Goal: Check status: Check status

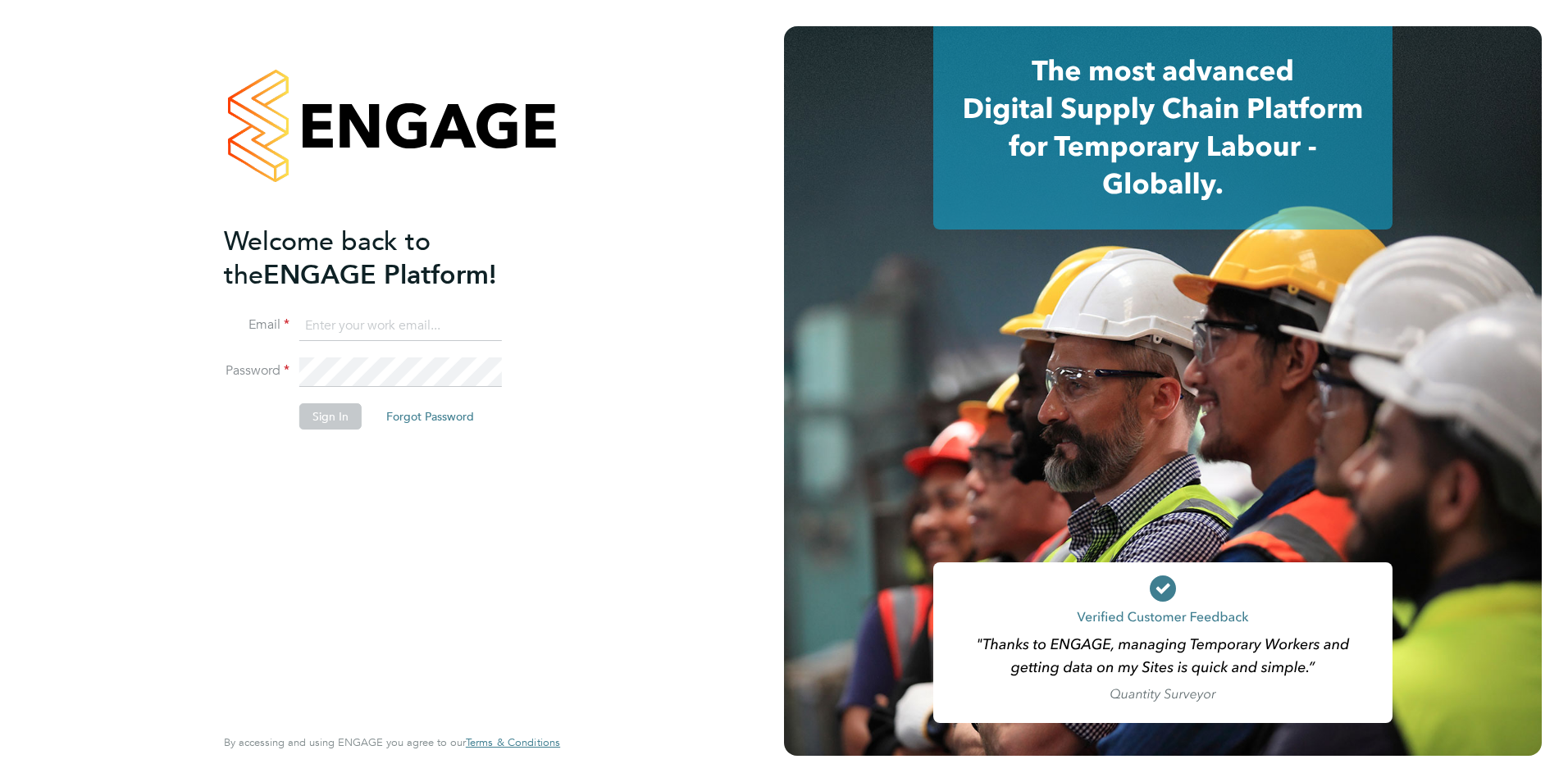
type input "sally.smith@acornpeople.com"
click at [334, 414] on button "Sign In" at bounding box center [330, 417] width 62 height 27
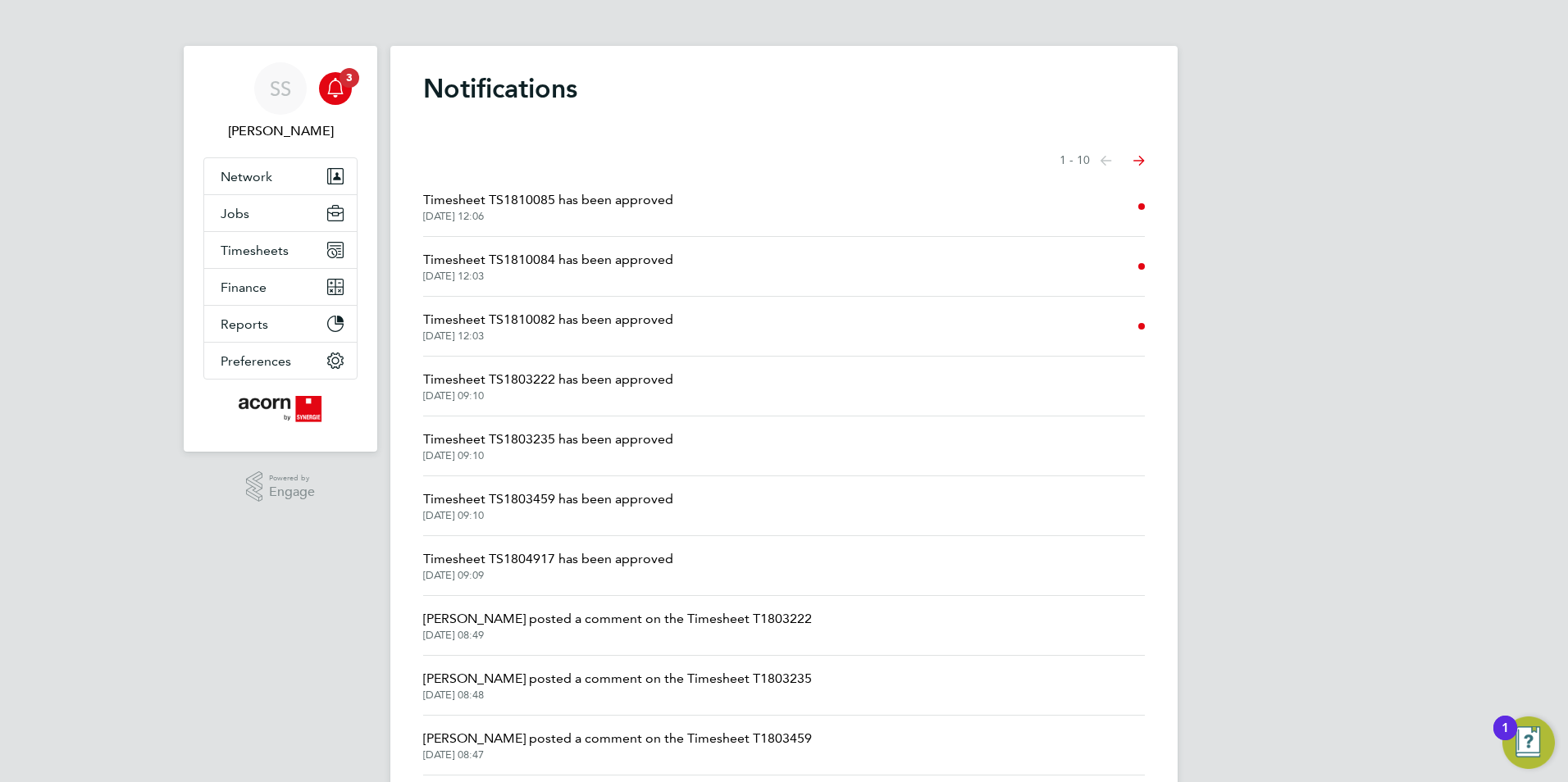
click at [563, 321] on span "Timesheet TS1810082 has been approved" at bounding box center [548, 320] width 250 height 20
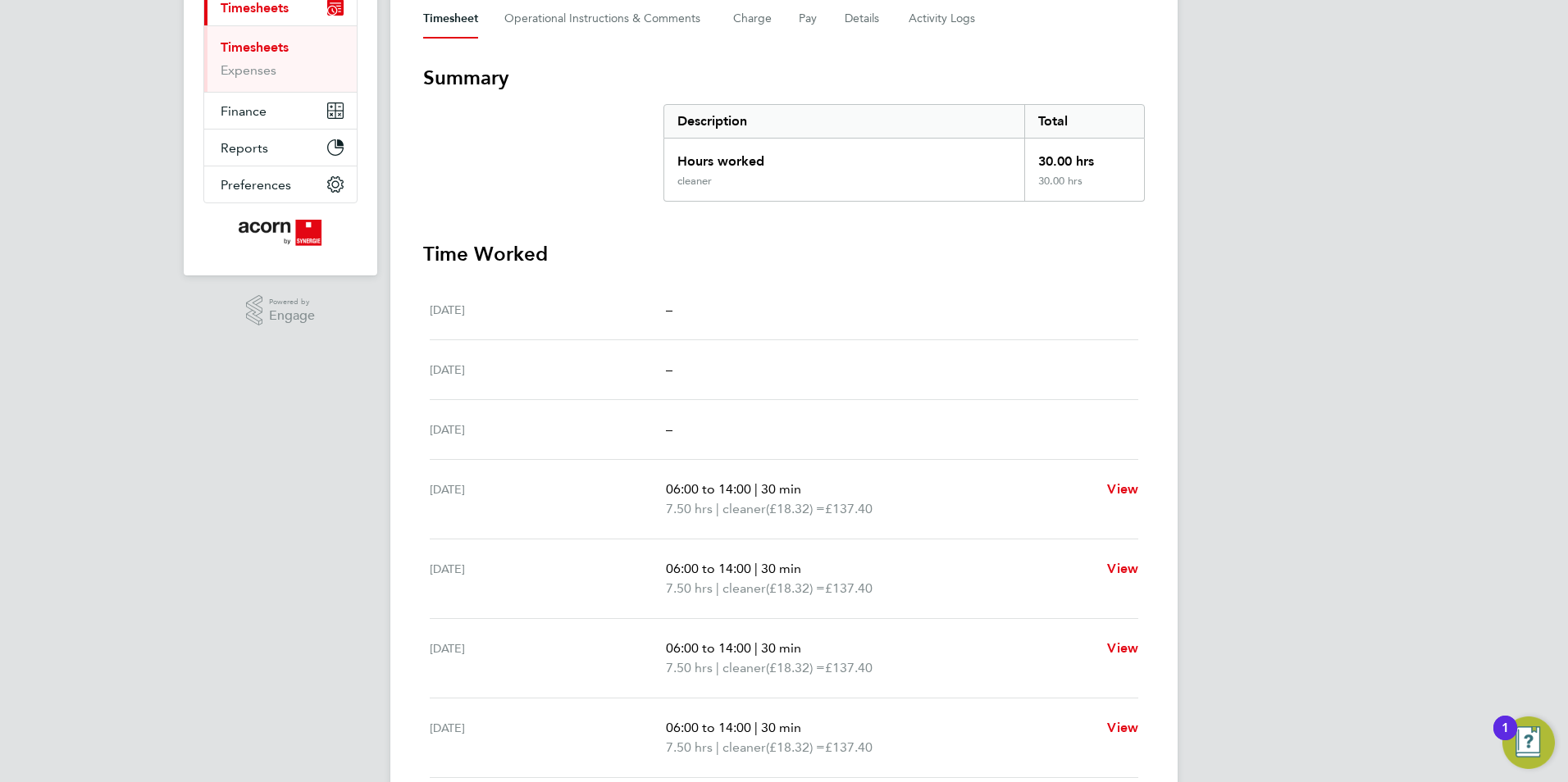
scroll to position [55, 0]
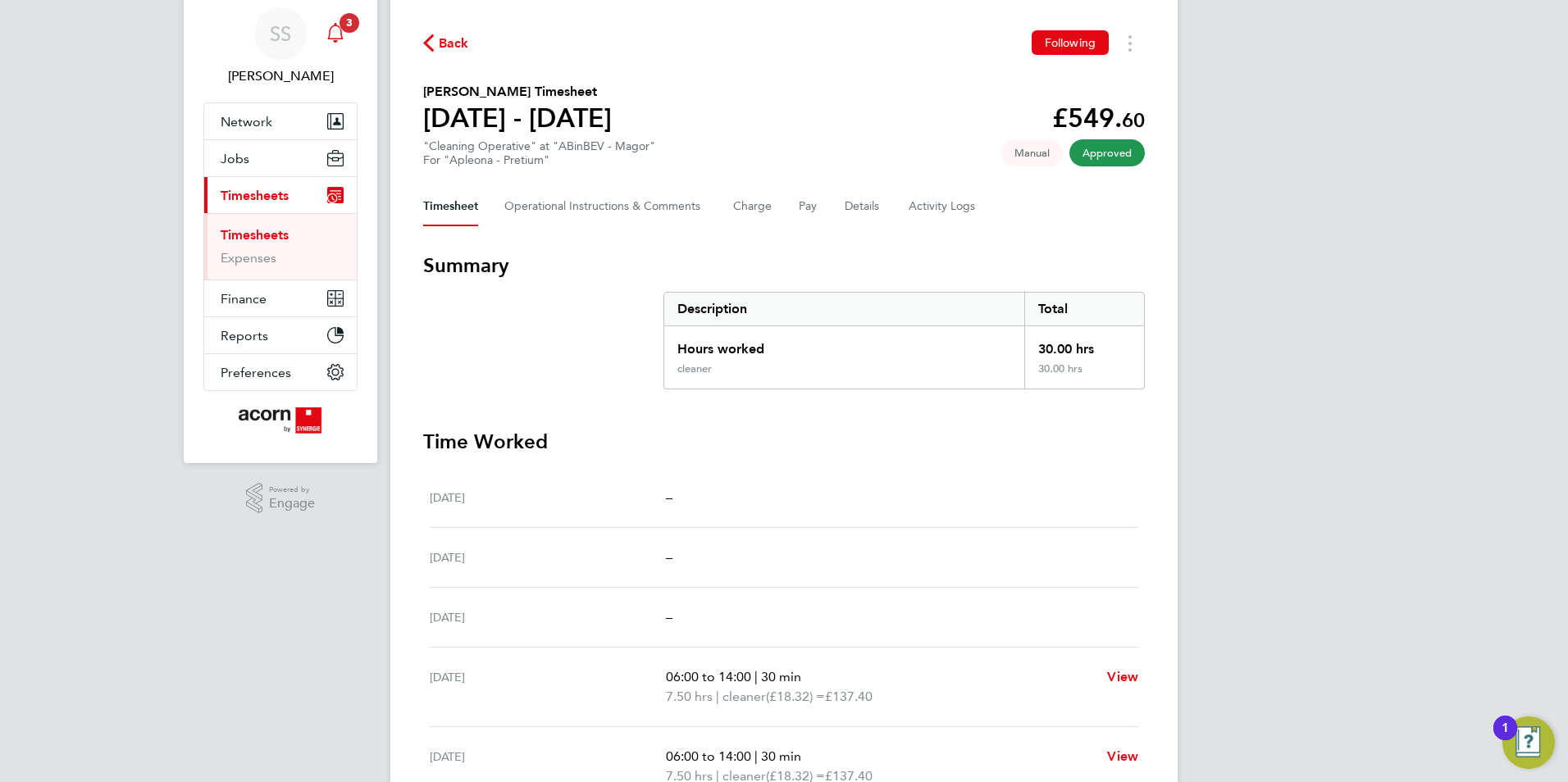
click at [339, 24] on app-alerts-badge "3" at bounding box center [349, 22] width 22 height 22
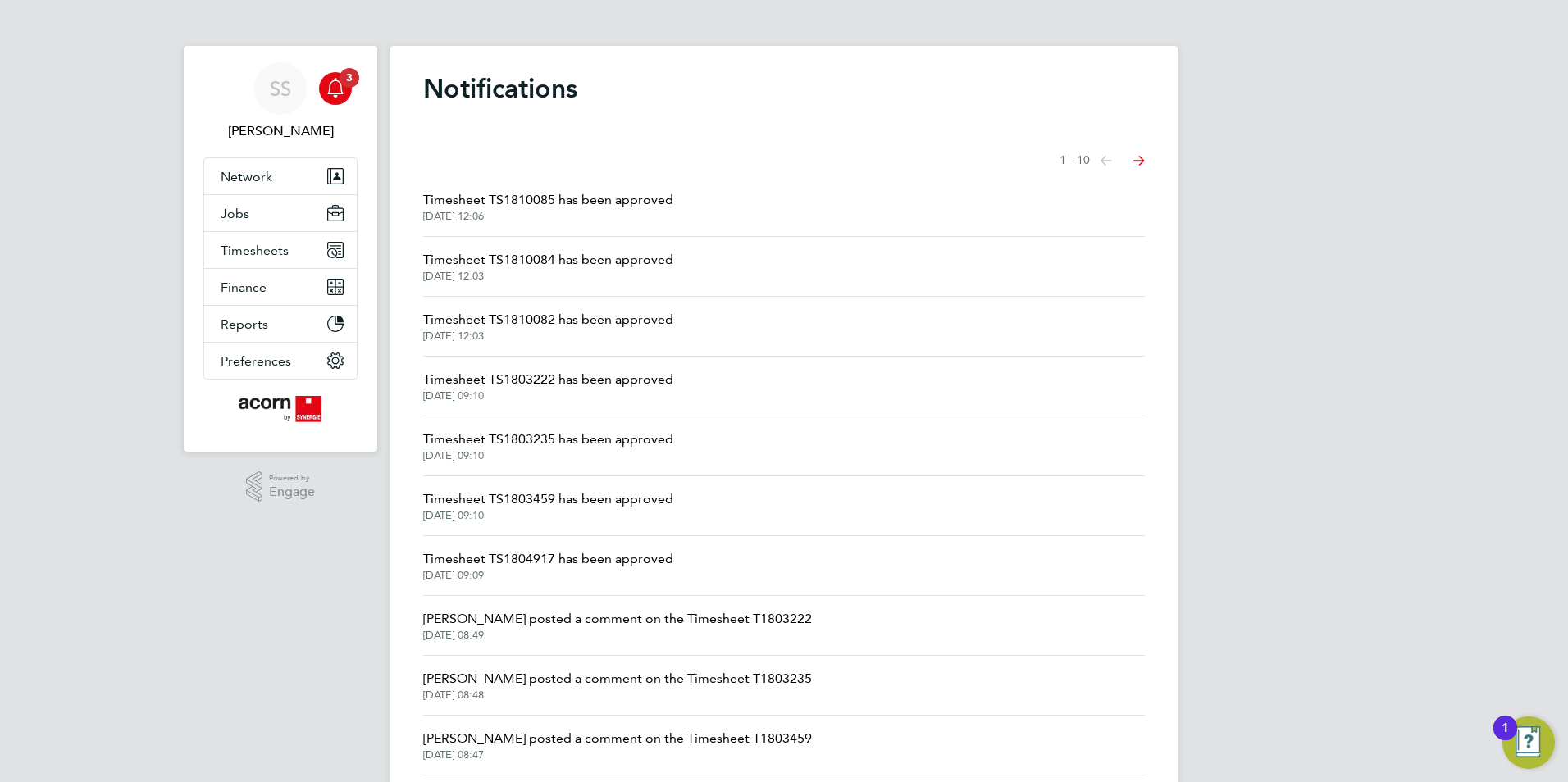
click at [545, 269] on span "Timesheet TS1810084 has been approved" at bounding box center [548, 260] width 250 height 20
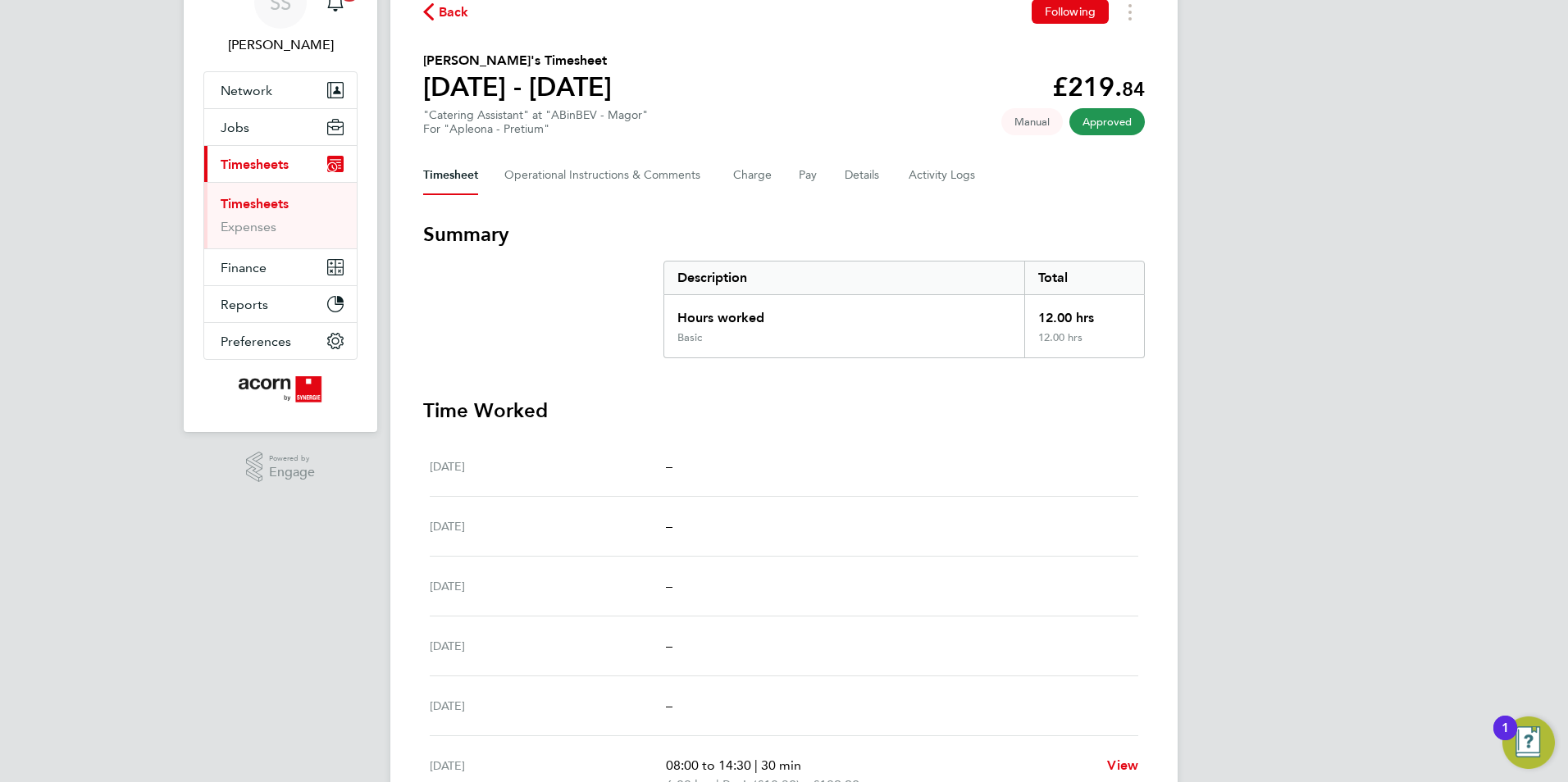
scroll to position [82, 0]
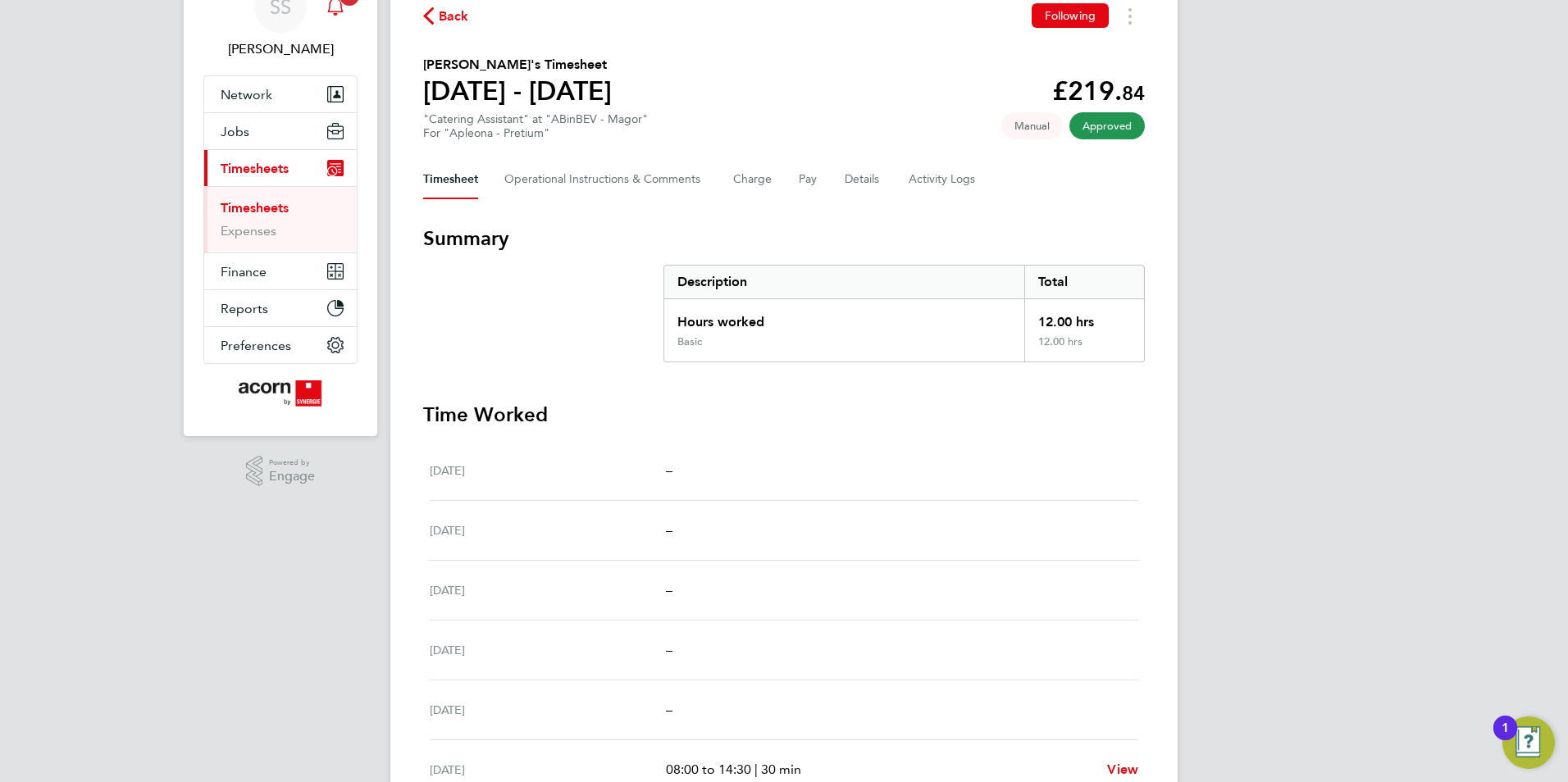
click at [341, 5] on icon "Main navigation" at bounding box center [335, 4] width 16 height 17
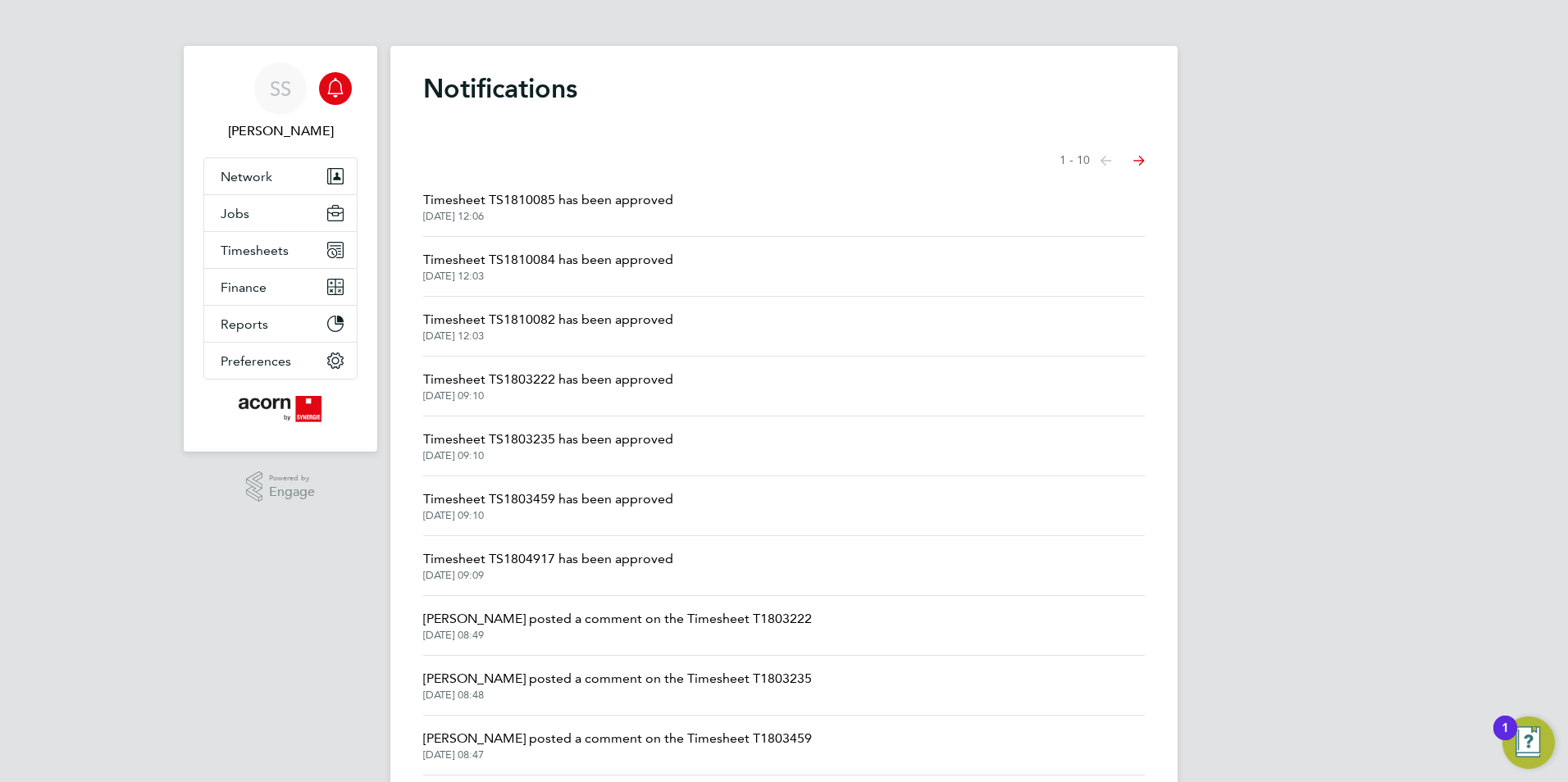
click at [531, 194] on span "Timesheet TS1810085 has been approved" at bounding box center [548, 200] width 250 height 20
